Goal: Check status: Check status

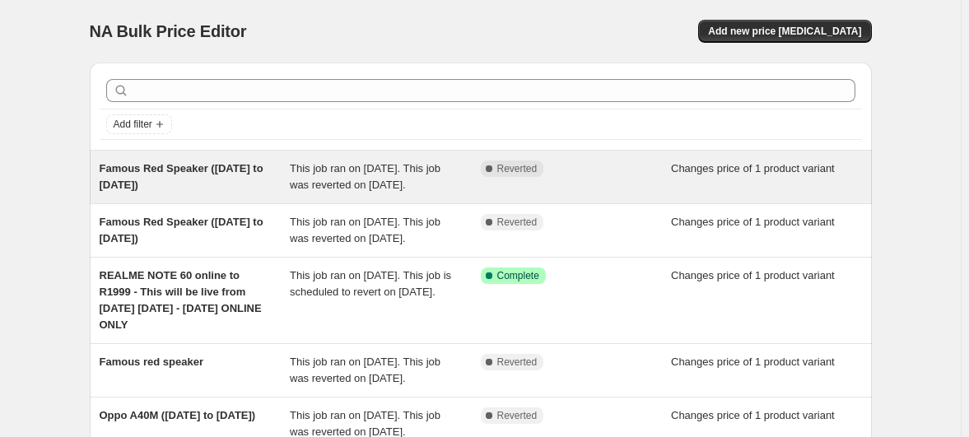
click at [253, 161] on div "Famous Red Speaker ([DATE] to [DATE])" at bounding box center [195, 177] width 191 height 33
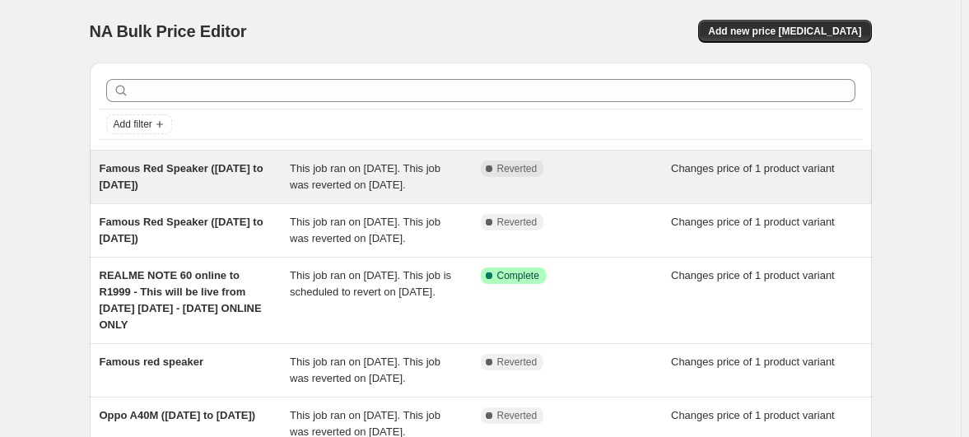
click at [225, 161] on div "Famous Red Speaker ([DATE] to [DATE])" at bounding box center [195, 177] width 191 height 33
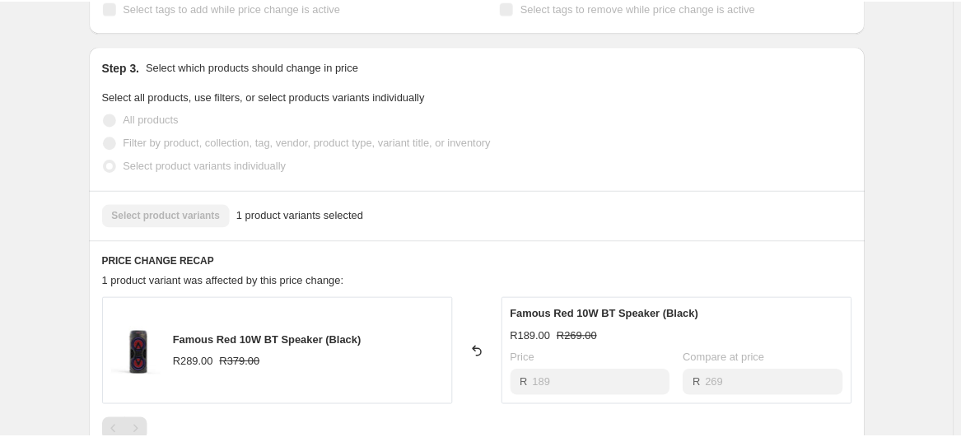
scroll to position [449, 0]
